Goal: Information Seeking & Learning: Check status

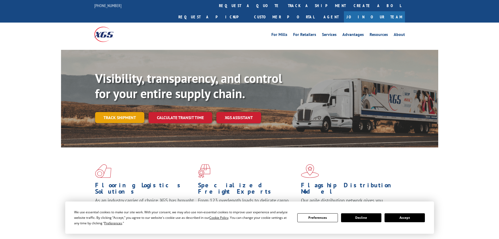
click at [120, 112] on link "Track shipment" at bounding box center [119, 117] width 49 height 11
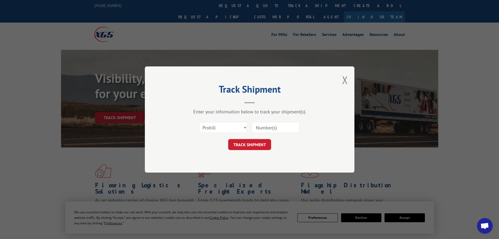
paste input "17229402"
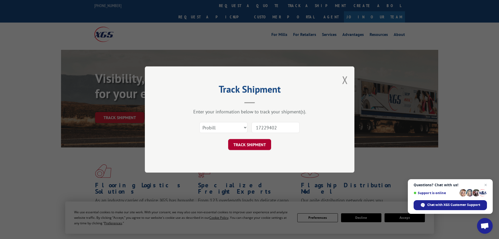
type input "17229402"
click at [249, 144] on button "TRACK SHIPMENT" at bounding box center [249, 144] width 43 height 11
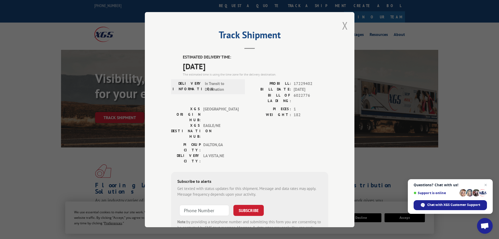
click at [343, 26] on button "Close modal" at bounding box center [345, 26] width 6 height 14
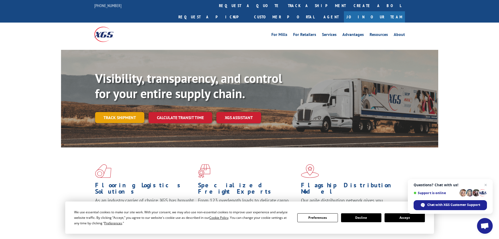
click at [127, 112] on link "Track shipment" at bounding box center [119, 117] width 49 height 11
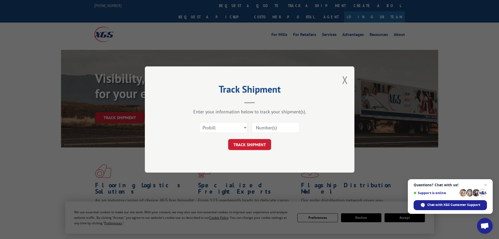
paste input "17517204"
type input "17517204"
click at [249, 143] on button "TRACK SHIPMENT" at bounding box center [249, 144] width 43 height 11
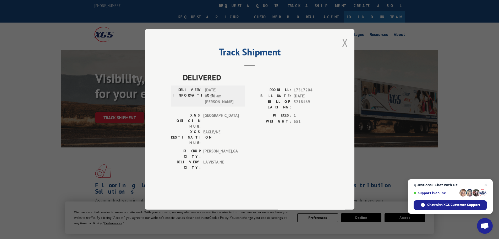
click at [344, 50] on button "Close modal" at bounding box center [345, 43] width 6 height 14
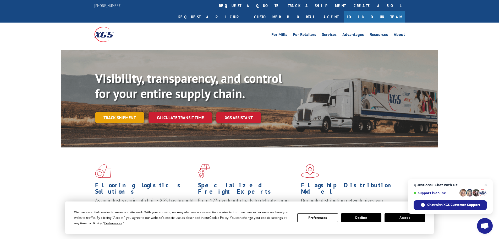
click at [109, 112] on link "Track shipment" at bounding box center [119, 117] width 49 height 11
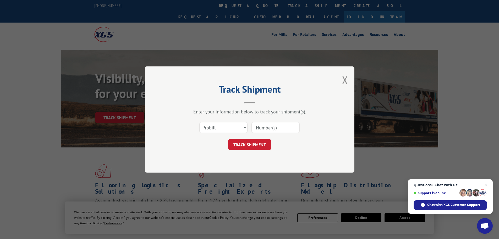
paste input "17229448"
type input "17229448"
click at [250, 144] on button "TRACK SHIPMENT" at bounding box center [249, 144] width 43 height 11
